Goal: Navigation & Orientation: Find specific page/section

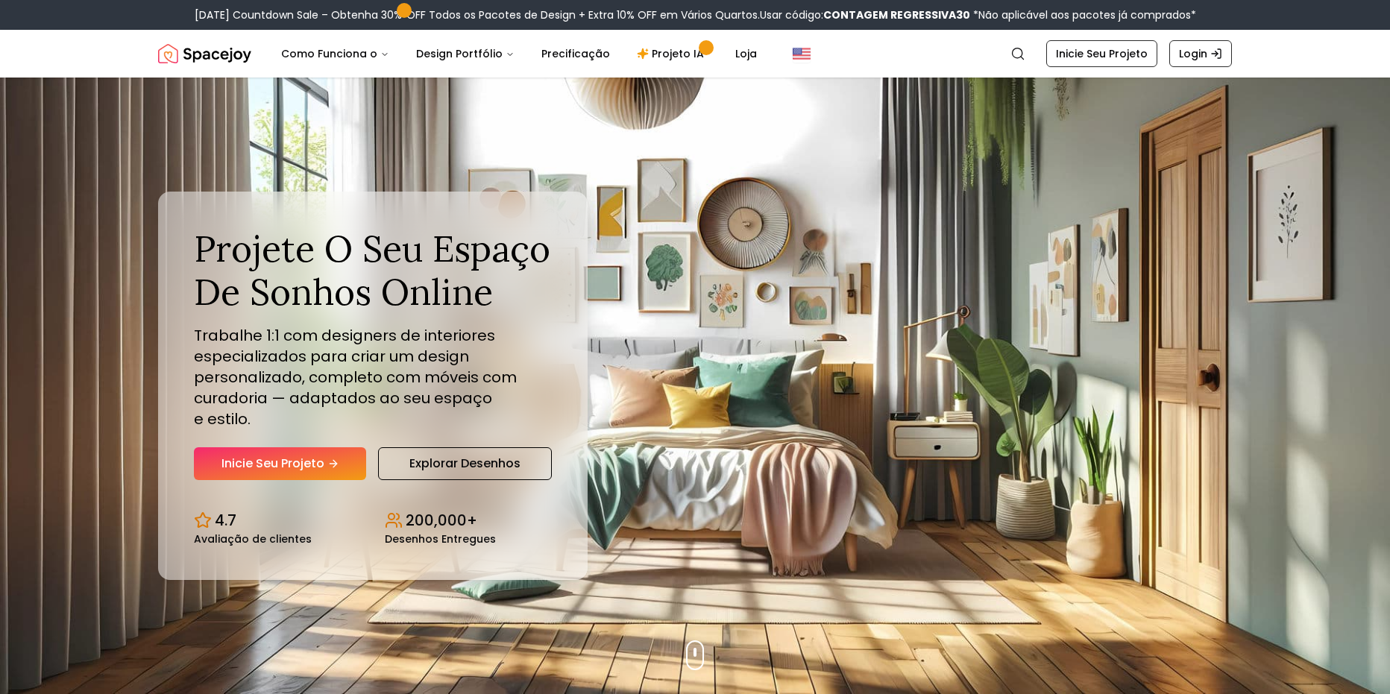
click at [1015, 270] on div "Projete o seu Espaço de Sonhos Online Trabalhe 1:1 com designers de interiores …" at bounding box center [694, 386] width 1145 height 617
click at [1197, 58] on link "Login" at bounding box center [1200, 53] width 63 height 27
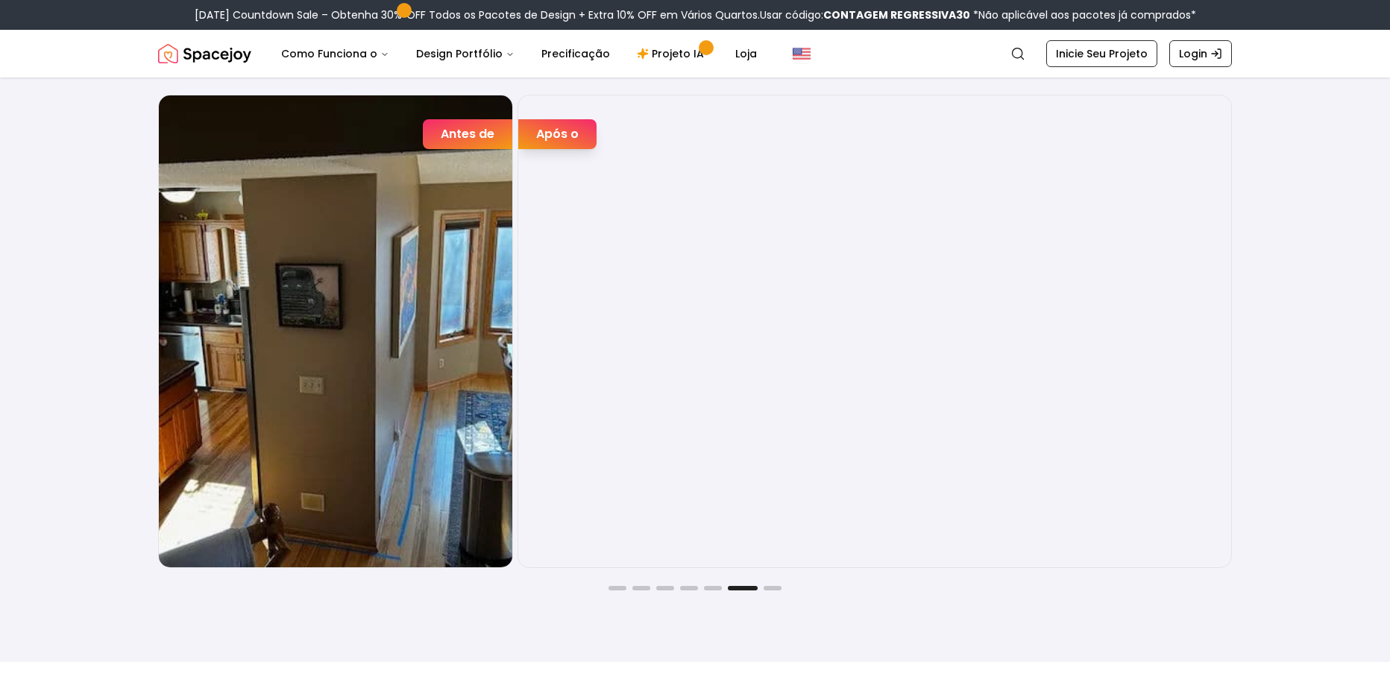
scroll to position [2535, 0]
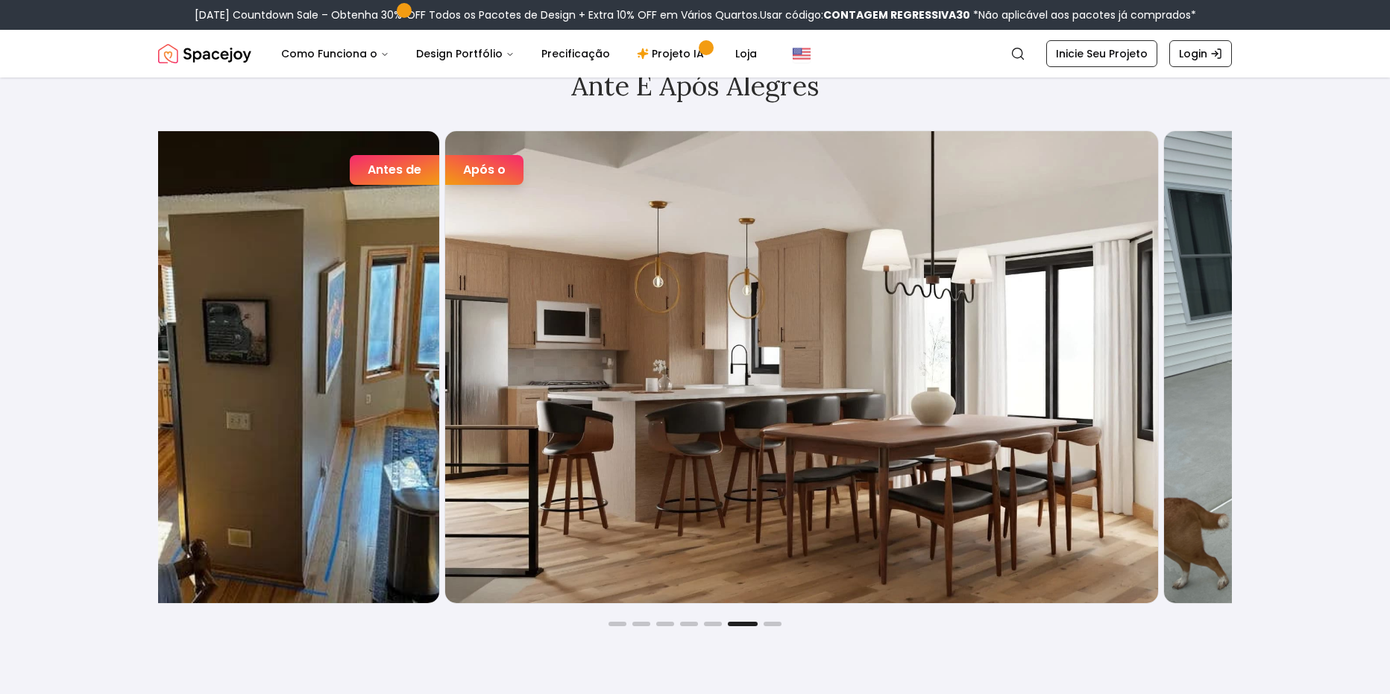
click at [757, 409] on img "6 / 7" at bounding box center [801, 367] width 713 height 472
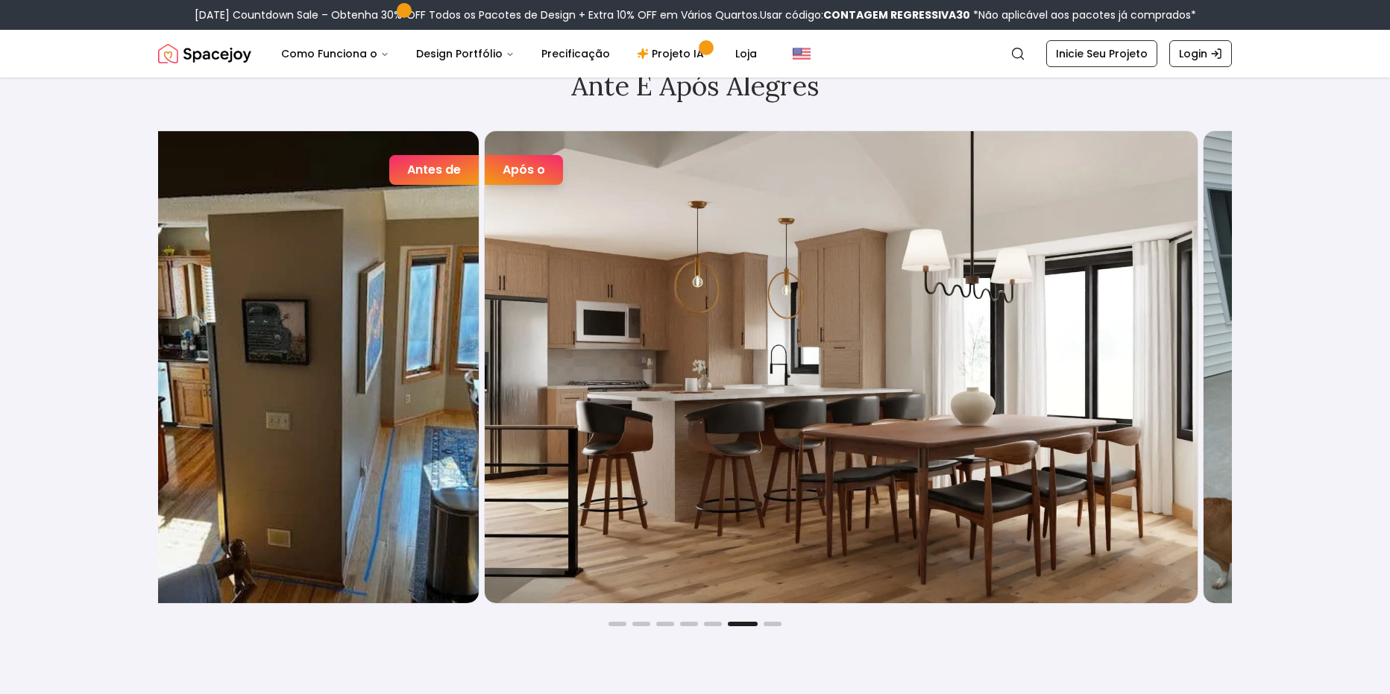
click at [671, 401] on img "6 / 7" at bounding box center [841, 367] width 713 height 472
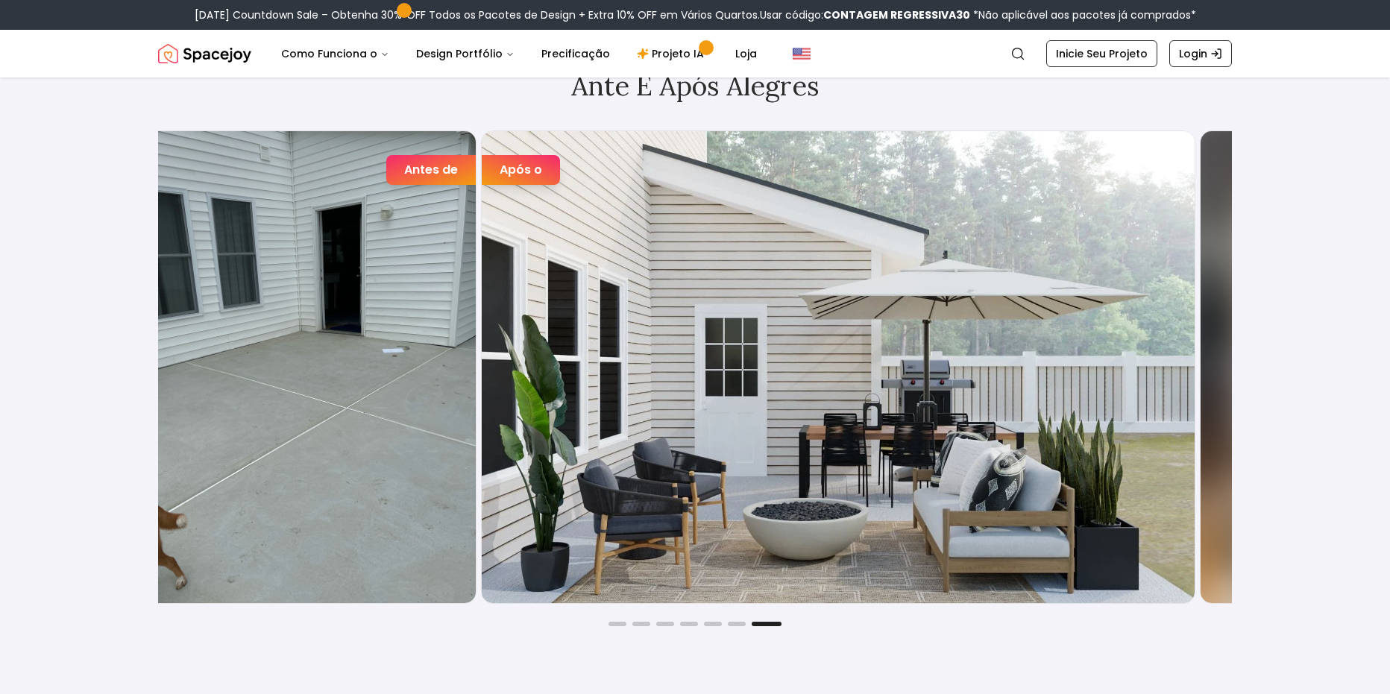
click at [506, 356] on img "7 / 7" at bounding box center [838, 367] width 713 height 472
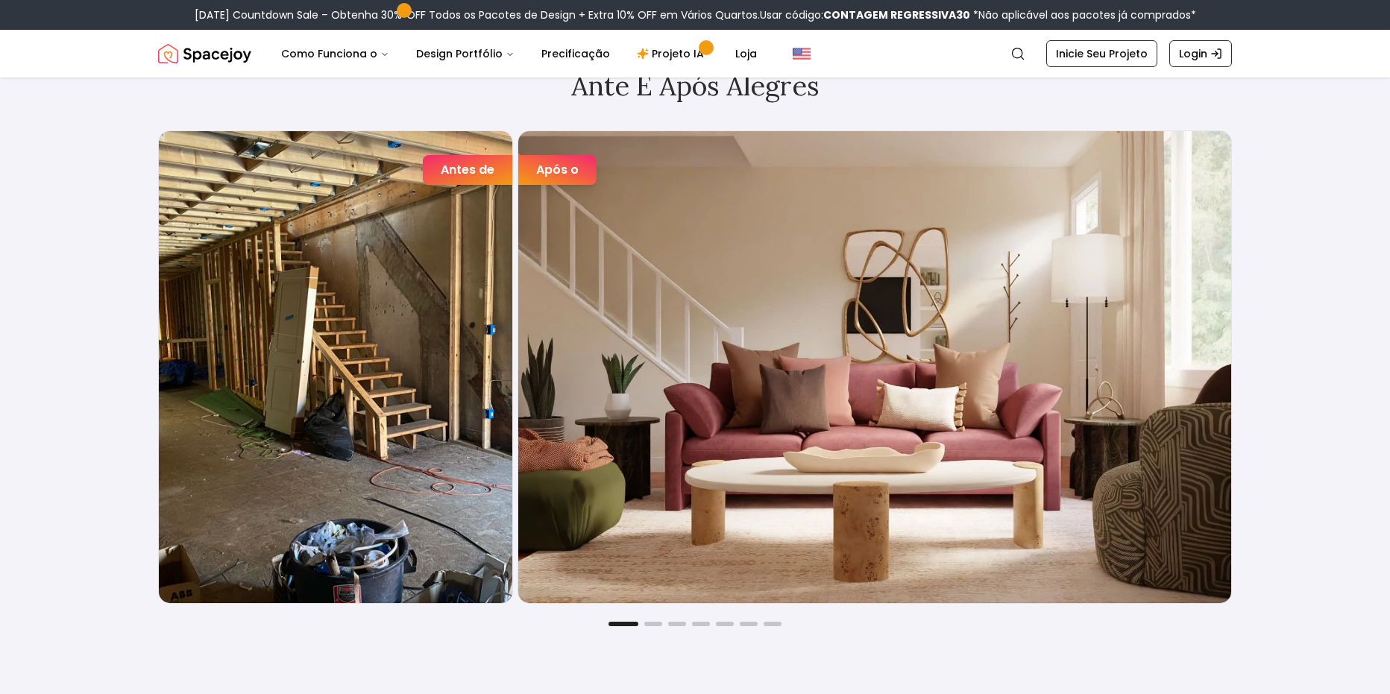
click at [539, 372] on img "1 / 7" at bounding box center [874, 367] width 713 height 472
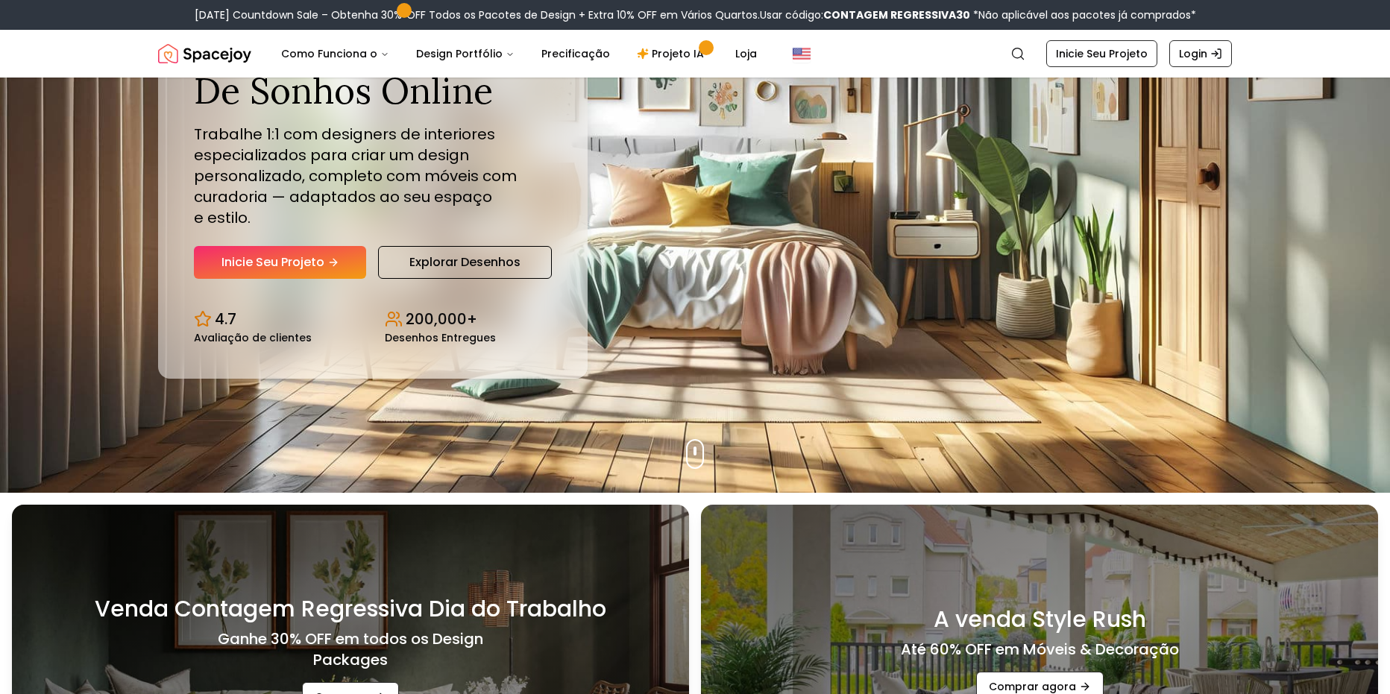
scroll to position [0, 0]
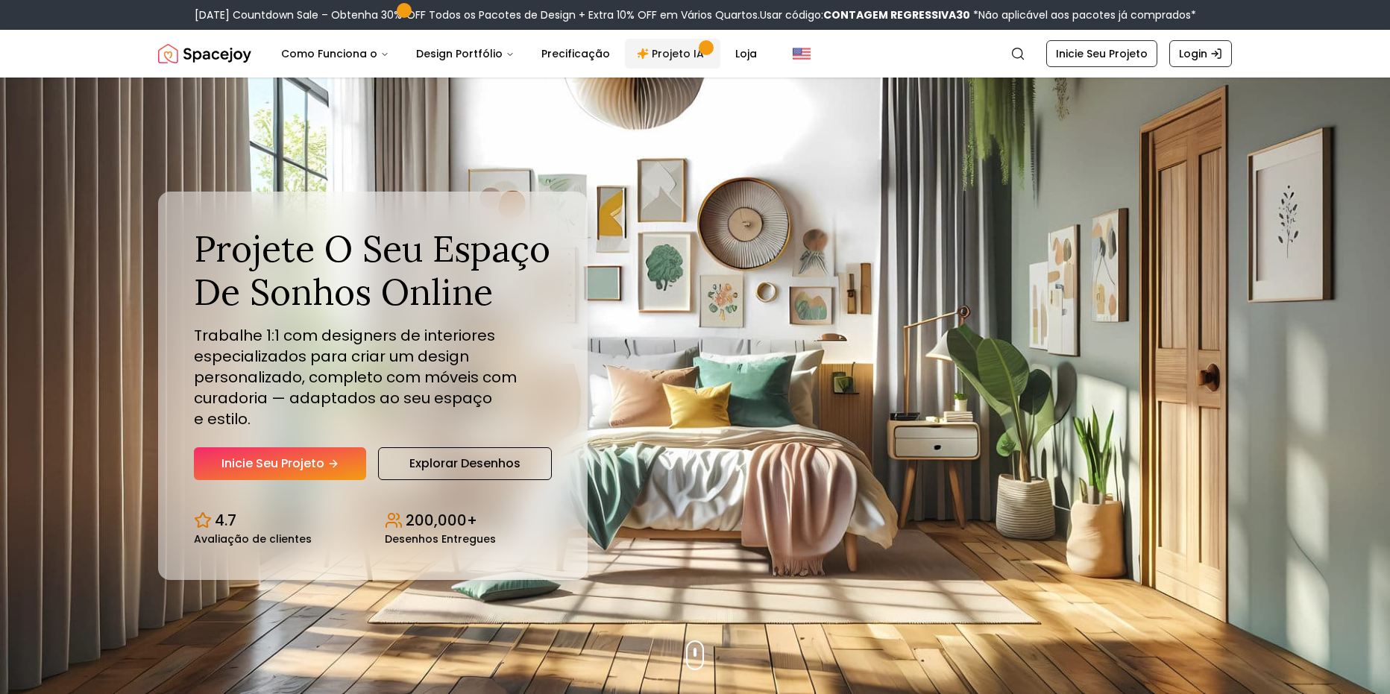
click at [663, 58] on link "Projeto IA" at bounding box center [672, 54] width 95 height 30
